Goal: Information Seeking & Learning: Learn about a topic

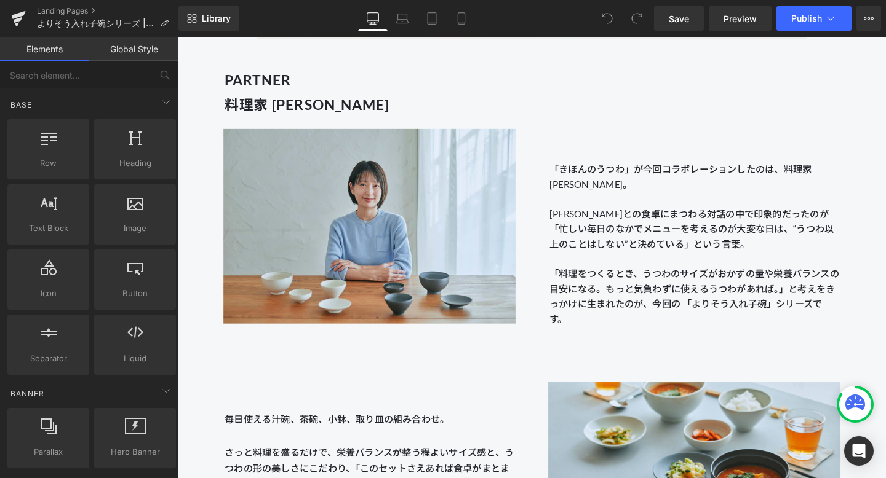
scroll to position [1291, 0]
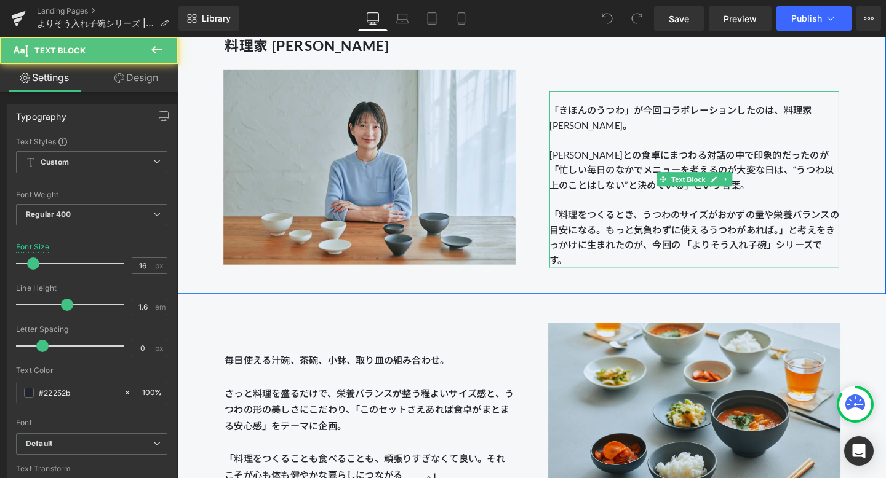
click at [835, 239] on span "もっと気負わずに使えるうつわがあれば。」と考えをきっかけに" at bounding box center [718, 248] width 300 height 28
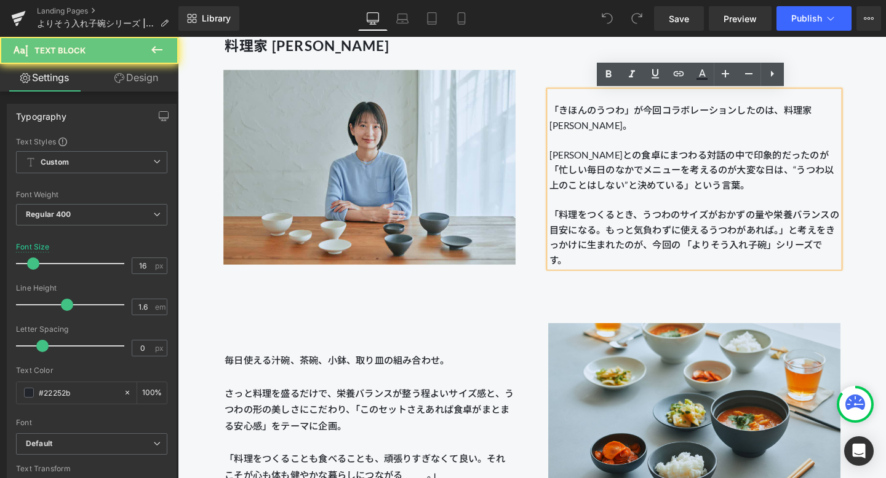
click at [829, 238] on span "もっと気負わずに使えるうつわがあれば。」と考えをきっかけに" at bounding box center [718, 248] width 300 height 28
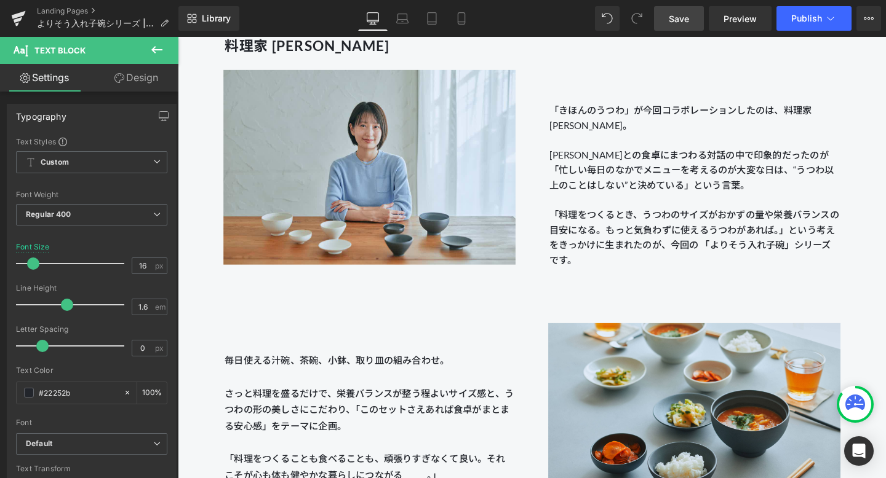
drag, startPoint x: 676, startPoint y: 9, endPoint x: 451, endPoint y: 102, distance: 243.7
click at [676, 9] on link "Save" at bounding box center [679, 18] width 50 height 25
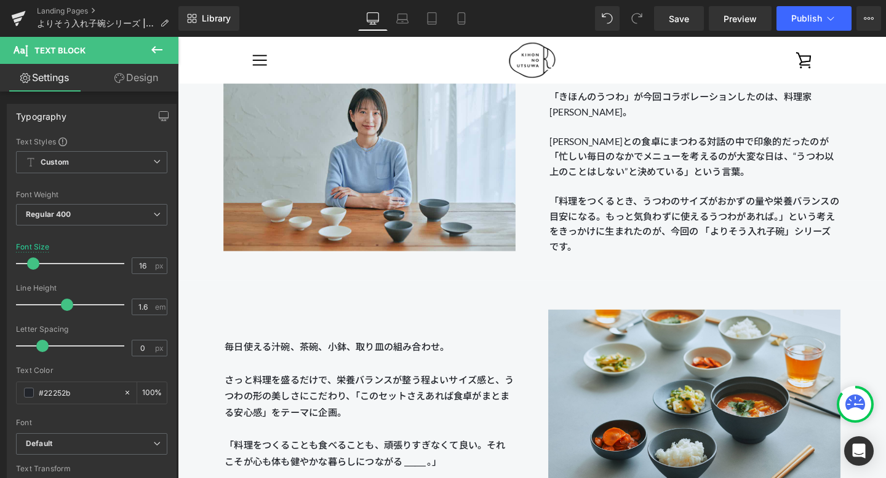
scroll to position [1276, 0]
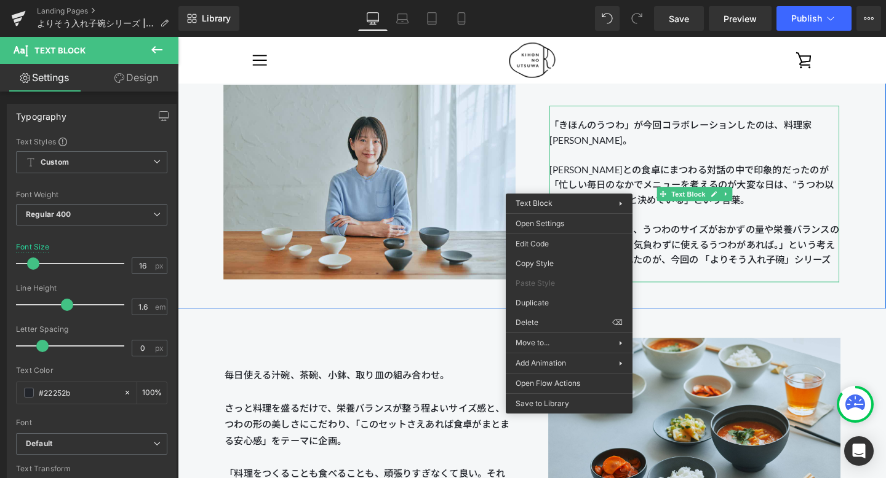
click at [755, 272] on span "生まれたのが、今回の 「よりそう入れ子碗」シリーズです。" at bounding box center [716, 279] width 296 height 28
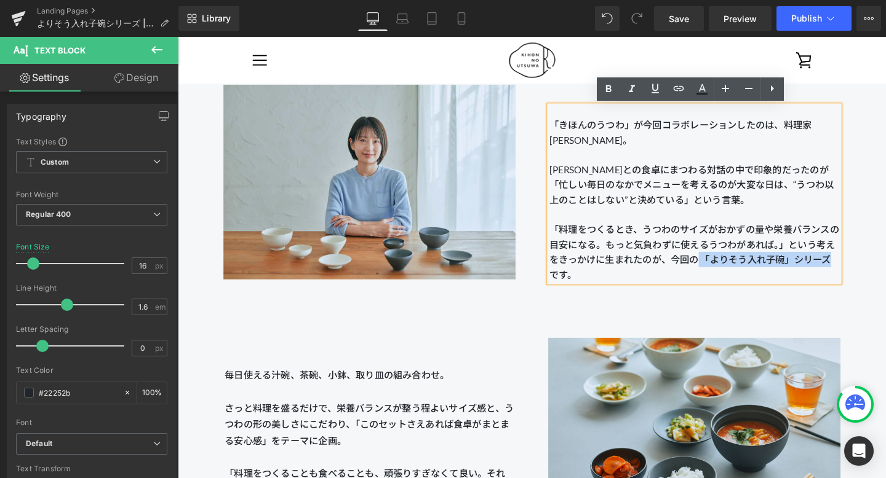
drag, startPoint x: 724, startPoint y: 270, endPoint x: 865, endPoint y: 269, distance: 140.8
click at [865, 269] on p "「料理をつくるとき、うつわのサイズがおかずの量や栄養バランスの目安になる。 もっと気負わずに使えるうつわがあれば。」という考えをきっかけに 生まれたのが、今回…" at bounding box center [720, 263] width 304 height 63
copy span "「よりそう入れ子碗」シリーズ"
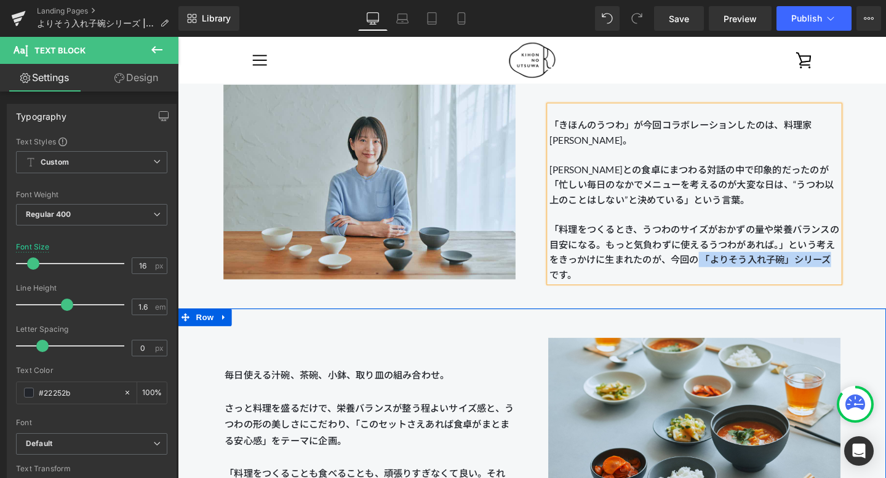
click at [271, 388] on span "毎日使える汁碗、茶碗、小鉢、取り皿の組み合わせ。 さっと料理を盛るだけで、栄養バランスが整う程よいサイズ感と、うつわの形の美しさにこだわり、「このセットさえあ…" at bounding box center [379, 427] width 304 height 81
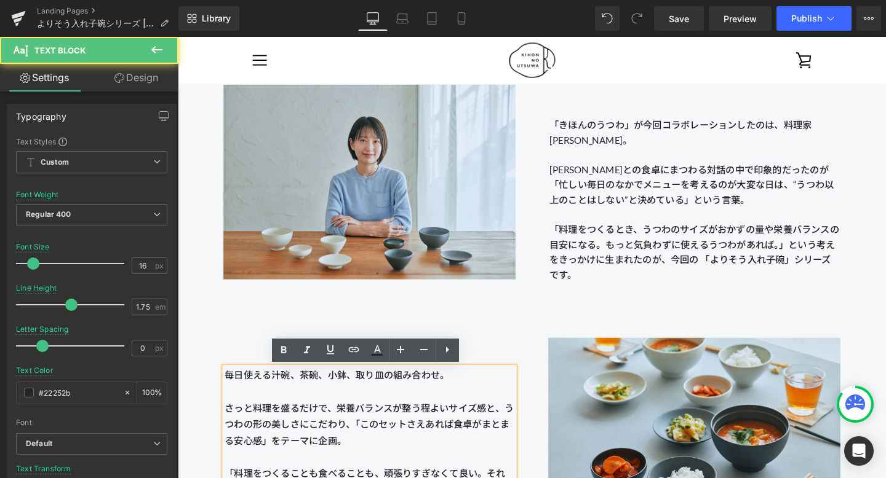
click at [229, 389] on span "毎日使える汁碗、茶碗、小鉢、取り皿の組み合わせ。 さっと料理を盛るだけで、栄養バランスが整う程よいサイズ感と、うつわの形の美しさにこだわり、「このセットさえあ…" at bounding box center [379, 427] width 304 height 81
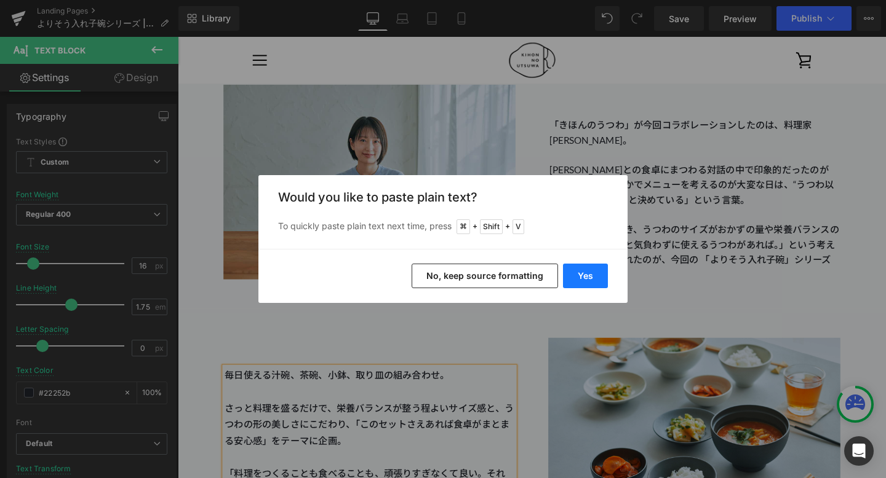
click at [573, 280] on button "Yes" at bounding box center [585, 276] width 45 height 25
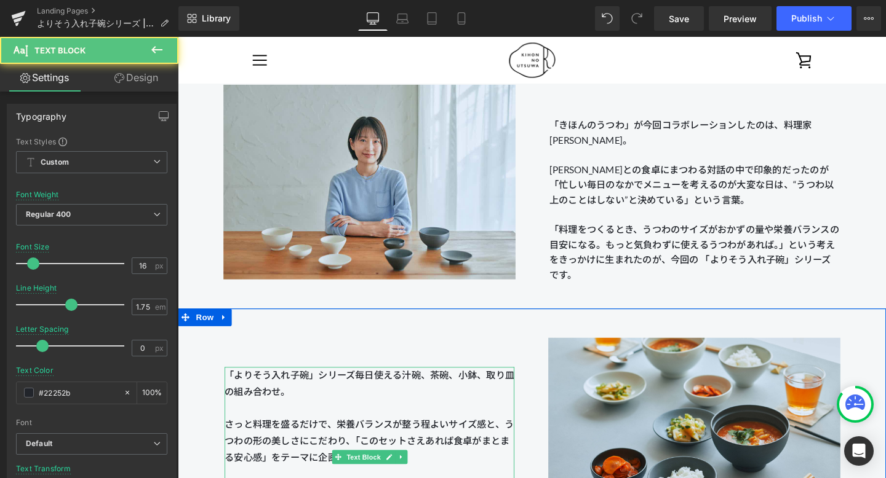
click at [370, 387] on span "「よりそう入れ子碗」シリーズ毎日使える汁碗、茶碗、小鉢、取り皿の組み合わせ。 さっと料理を盛るだけで、栄養バランスが整う程よいサイズ感と、うつわの形の美しさに…" at bounding box center [379, 436] width 304 height 98
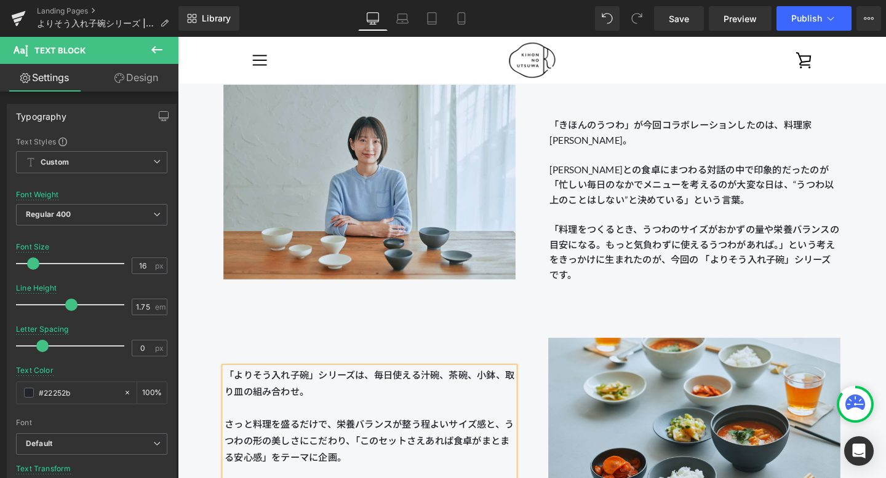
click at [367, 392] on span "「よりそう入れ子碗」シリーズは、毎日使える汁碗、茶碗、小鉢、取り皿の組み合わせ。 さっと料理を盛るだけで、栄養バランスが整う程よいサイズ感と、うつわの形の美し…" at bounding box center [379, 436] width 304 height 98
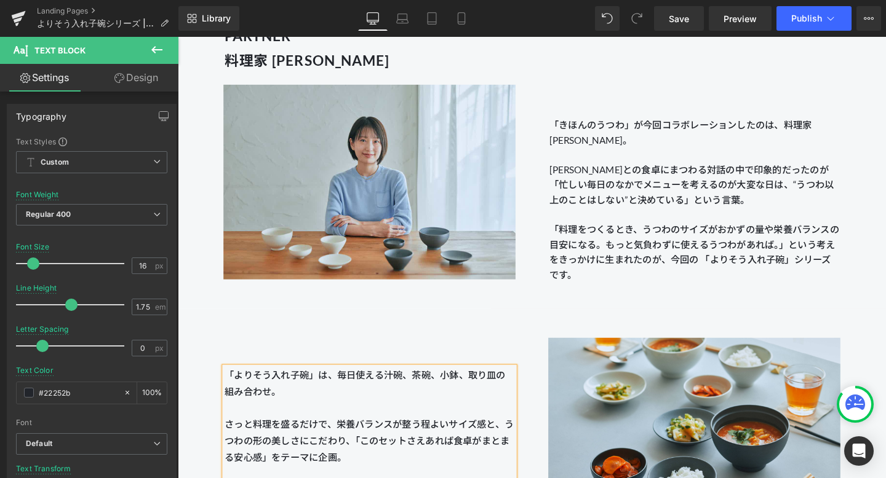
scroll to position [1434, 0]
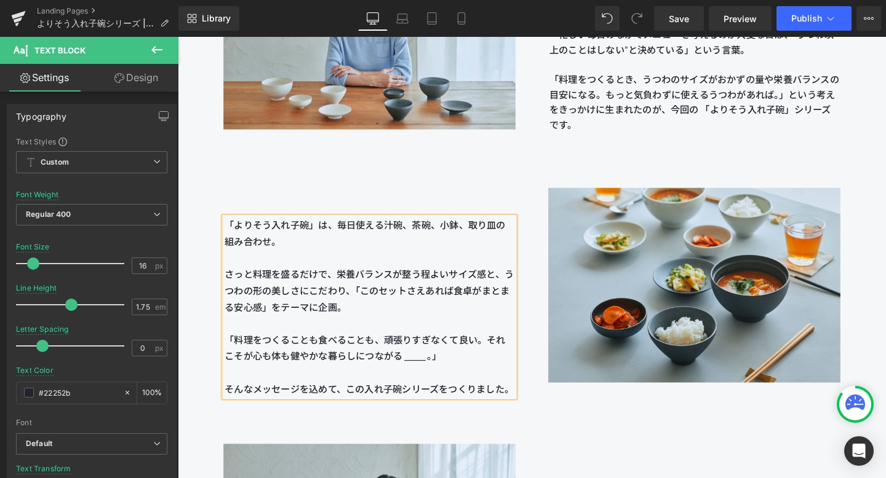
click at [573, 424] on div "「よりそう入れ子碗」は、毎日使える汁碗、茶碗、小鉢、取り皿の組み合わせ。 さっと料理を盛るだけで、栄養バランスが整う程よいサイズ感と、うつわの形の美しさにこだ…" at bounding box center [550, 299] width 744 height 269
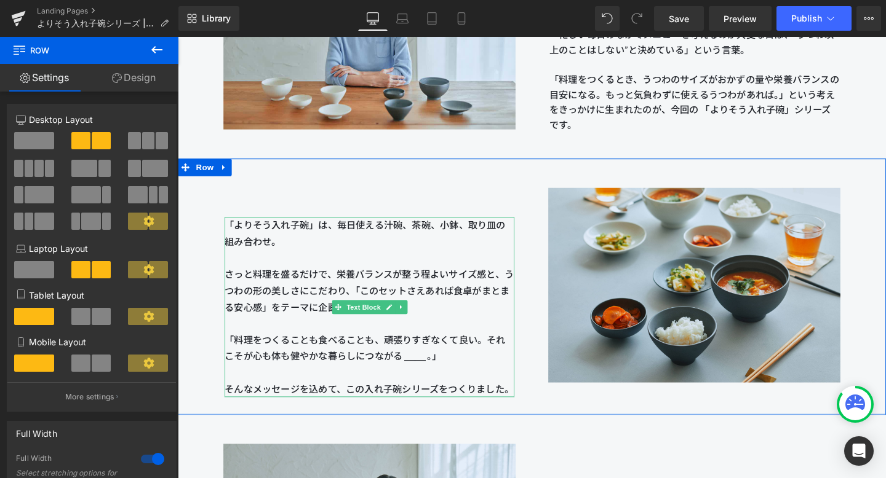
click at [329, 239] on span "「よりそう入れ子碗」は、毎日使える汁碗、茶碗、小鉢、取り皿の組み合わせ。 さっと料理を盛るだけで、栄養バランスが整う程よいサイズ感と、うつわの形の美しさにこだ…" at bounding box center [379, 278] width 304 height 98
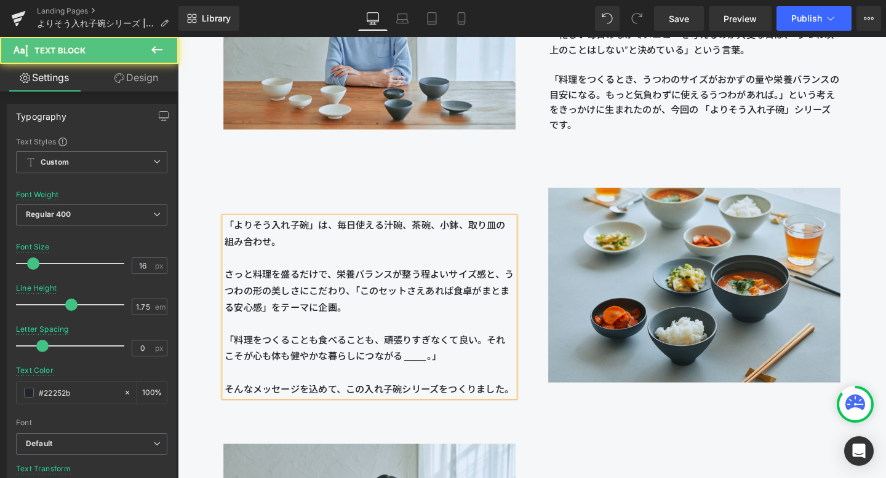
drag, startPoint x: 322, startPoint y: 247, endPoint x: 218, endPoint y: 235, distance: 105.3
click at [218, 235] on div "「よりそう入れ子碗」は、毎日使える汁碗、茶碗、小鉢、取り皿の組み合わせ。 さっと料理を盛るだけで、栄養バランスが整う程よいサイズ感と、うつわの形の美しさにこだ…" at bounding box center [378, 299] width 341 height 232
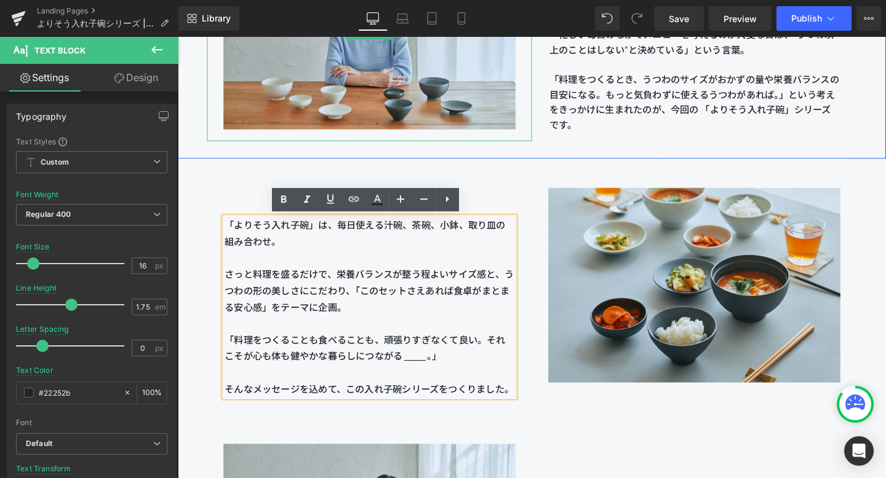
copy span "「よりそう入れ子碗」は、毎日使える汁碗、茶碗、小鉢、取り皿の組み合わせ。"
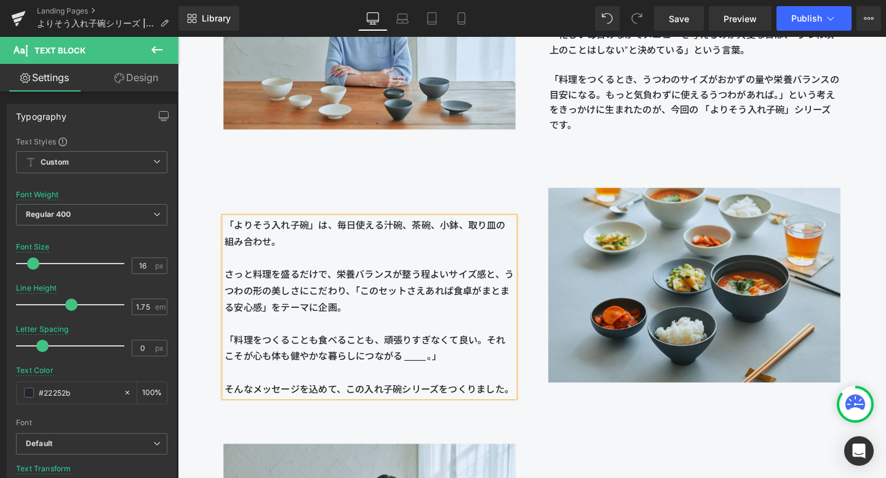
click at [316, 300] on span "「よりそう入れ子碗」は、毎日使える汁碗、茶碗、小鉢、取り皿の組み合わせ。 さっと料理を盛るだけで、栄養バランスが整う程よいサイズ感と、うつわの形の美しさにこだ…" at bounding box center [379, 278] width 304 height 98
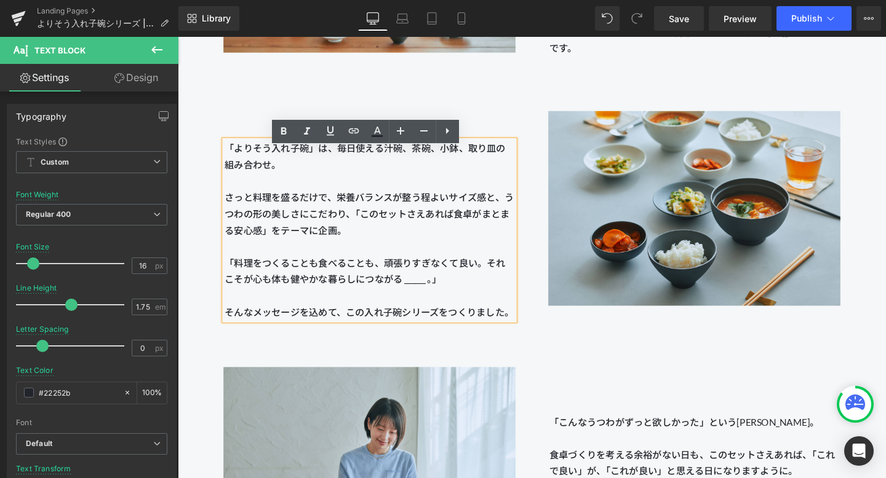
scroll to position [1518, 0]
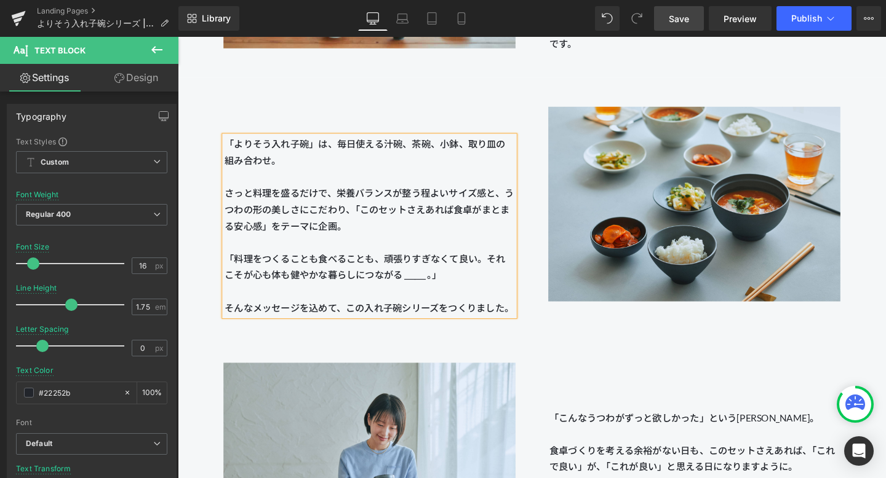
click at [669, 20] on span "Save" at bounding box center [679, 18] width 20 height 13
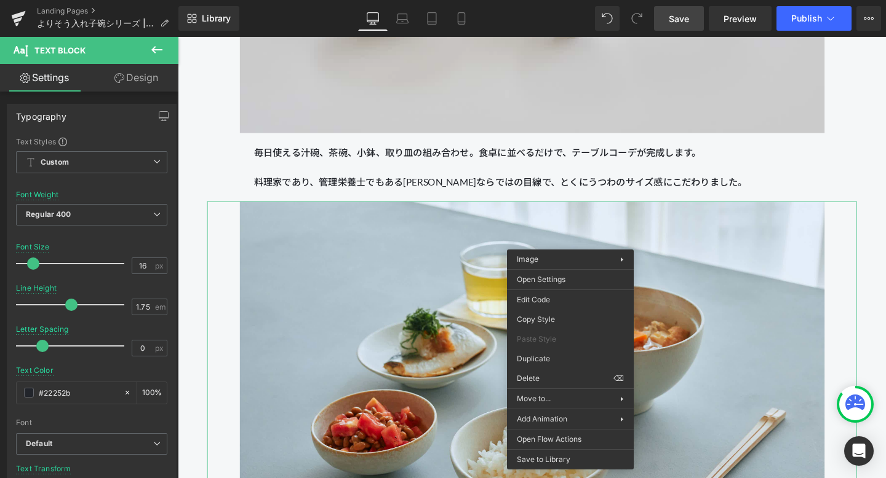
scroll to position [2777, 0]
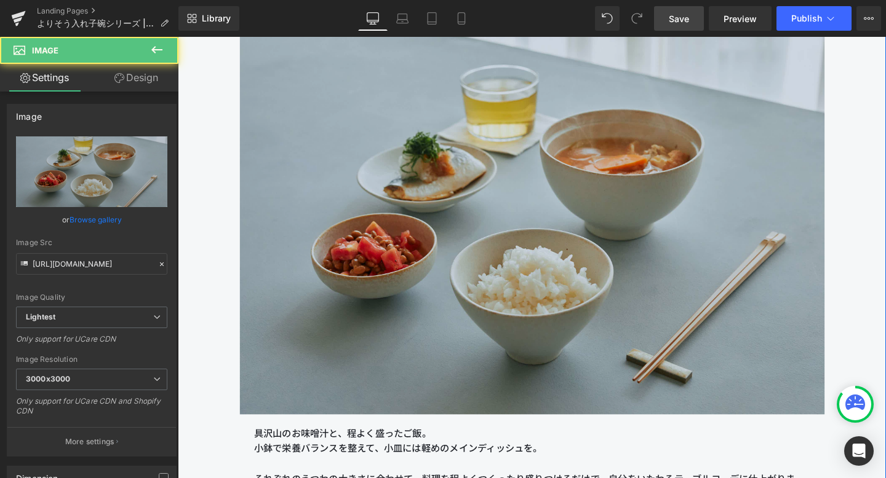
click at [489, 306] on img at bounding box center [550, 230] width 614 height 410
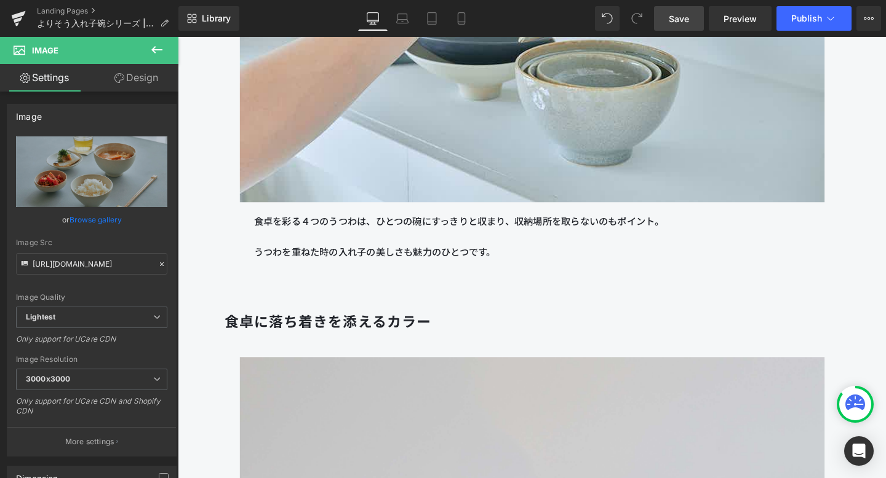
scroll to position [3675, 0]
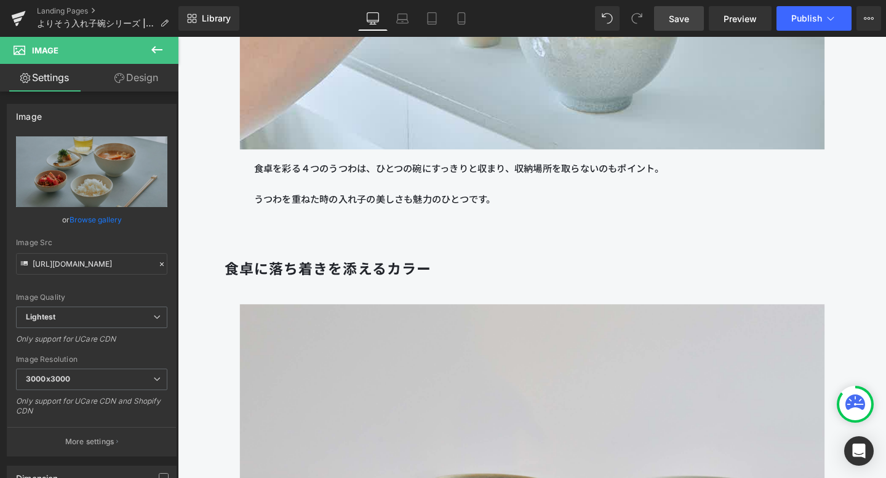
drag, startPoint x: 670, startPoint y: 26, endPoint x: 432, endPoint y: 186, distance: 287.1
click at [670, 26] on link "Save" at bounding box center [679, 18] width 50 height 25
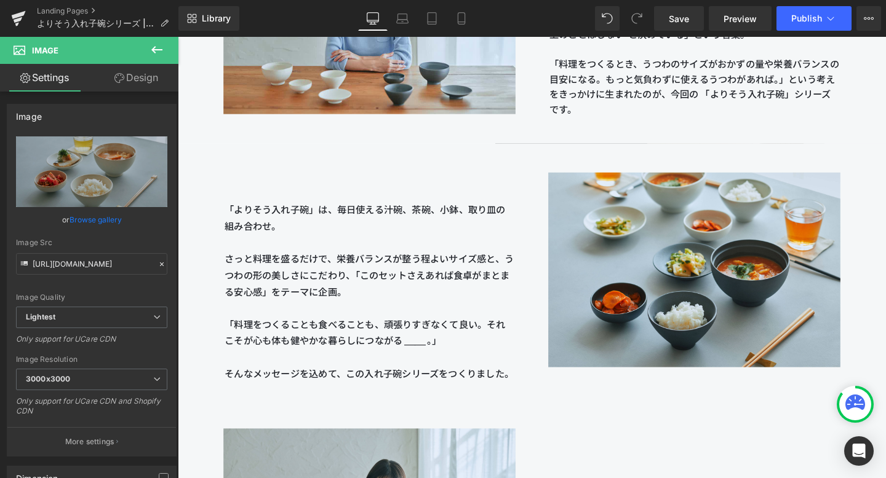
scroll to position [1533, 0]
